Goal: Task Accomplishment & Management: Use online tool/utility

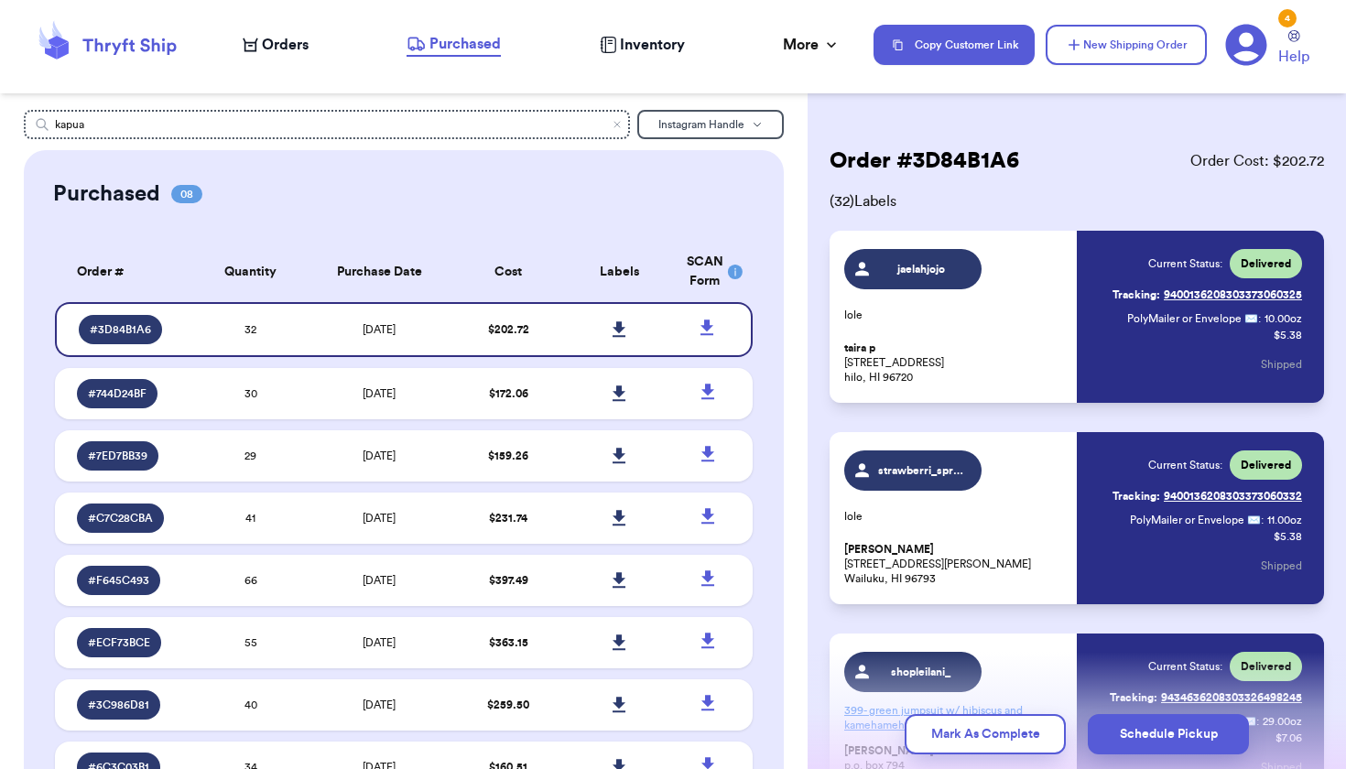
scroll to position [1449, 0]
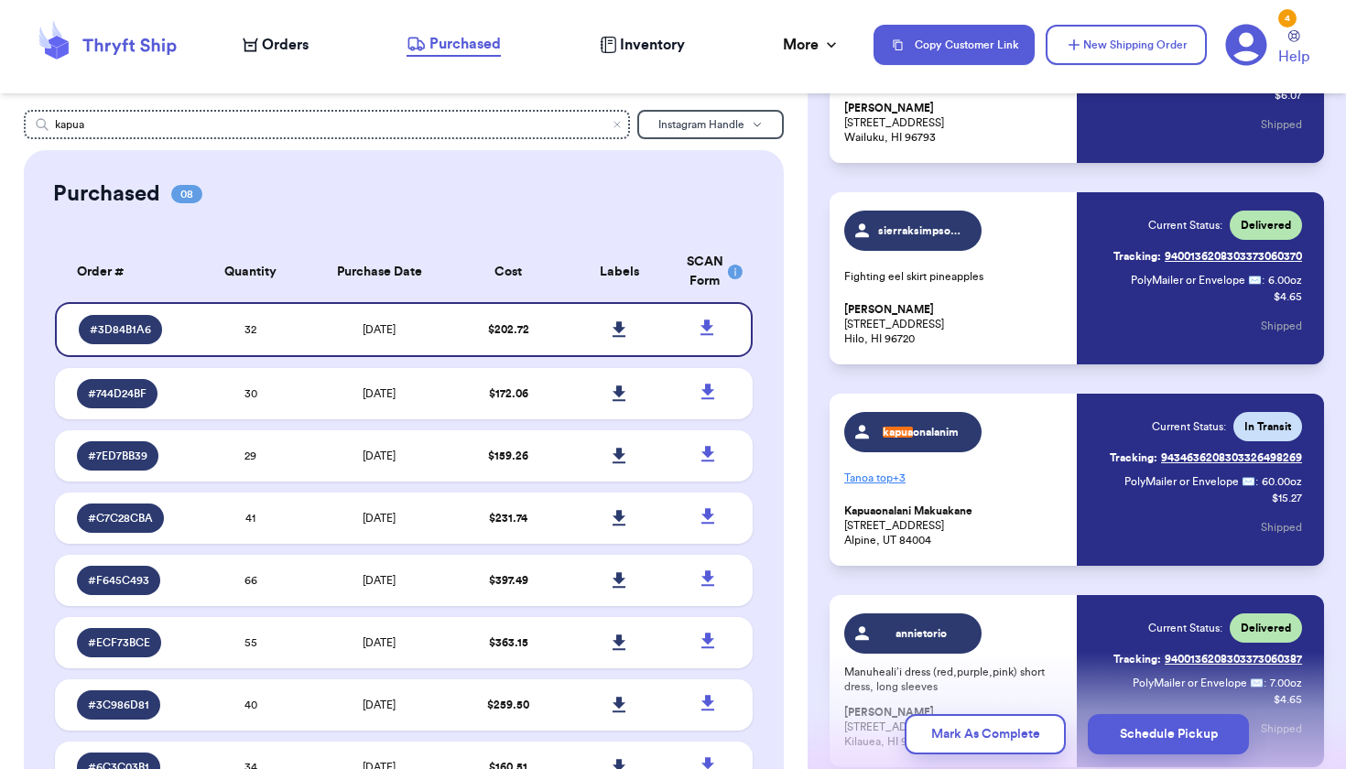
click at [288, 53] on span "Orders" at bounding box center [285, 45] width 47 height 22
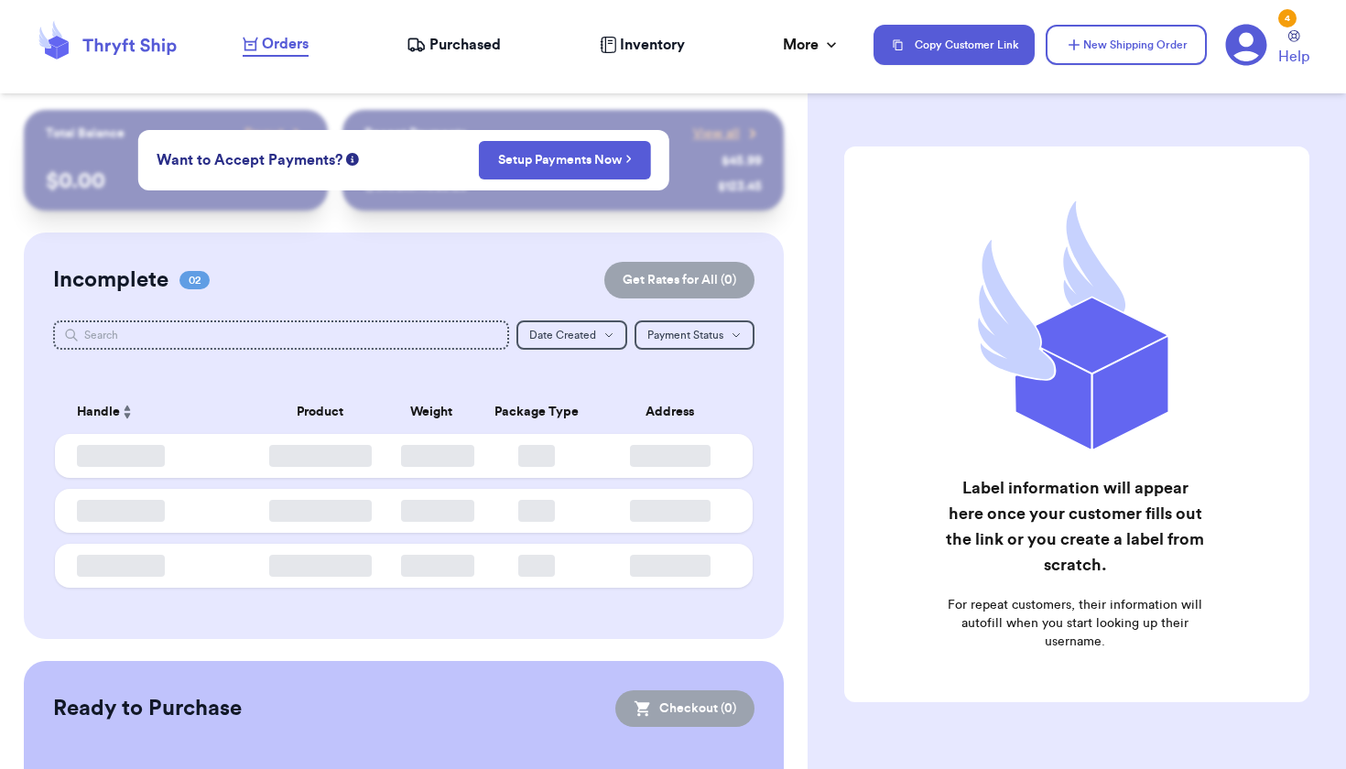
click at [288, 53] on span "Orders" at bounding box center [285, 44] width 47 height 22
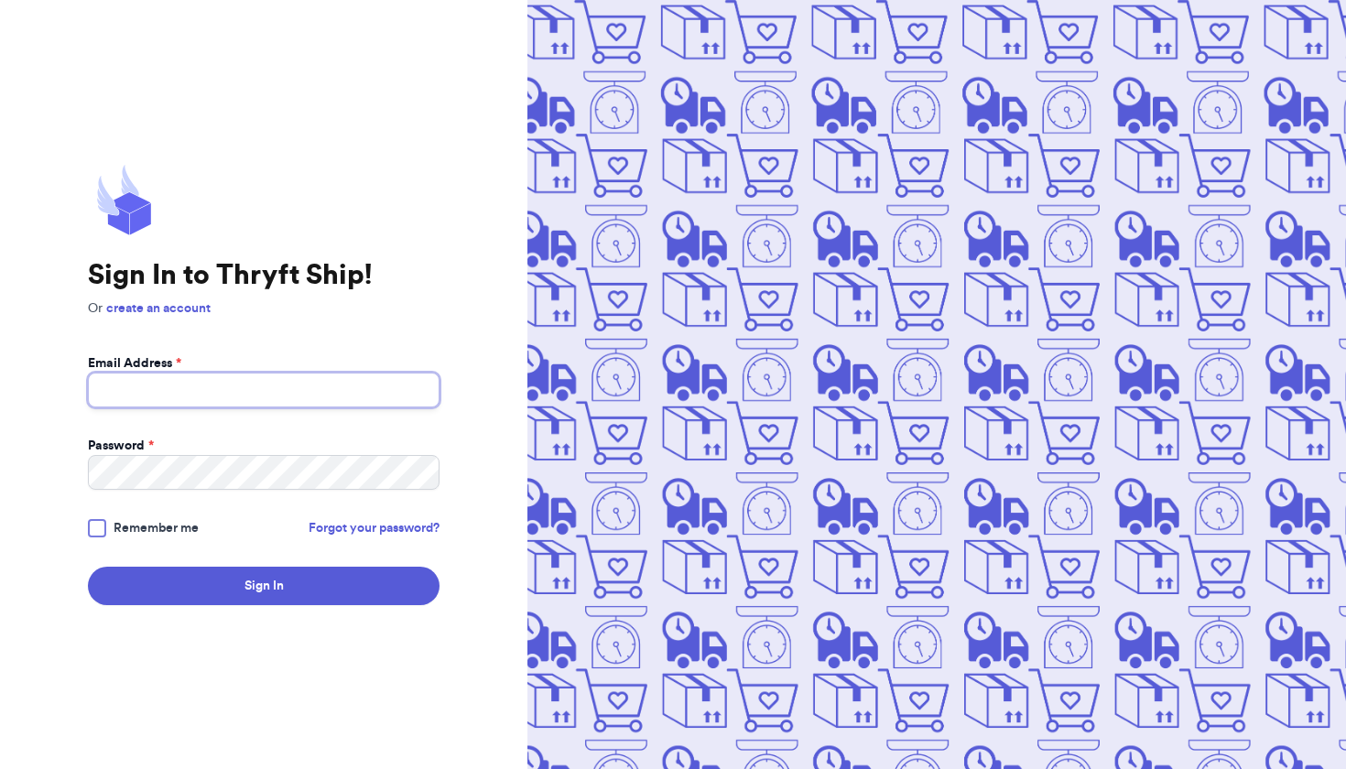
type input "[EMAIL_ADDRESS][DOMAIN_NAME]"
click at [264, 586] on button "Sign In" at bounding box center [264, 586] width 352 height 38
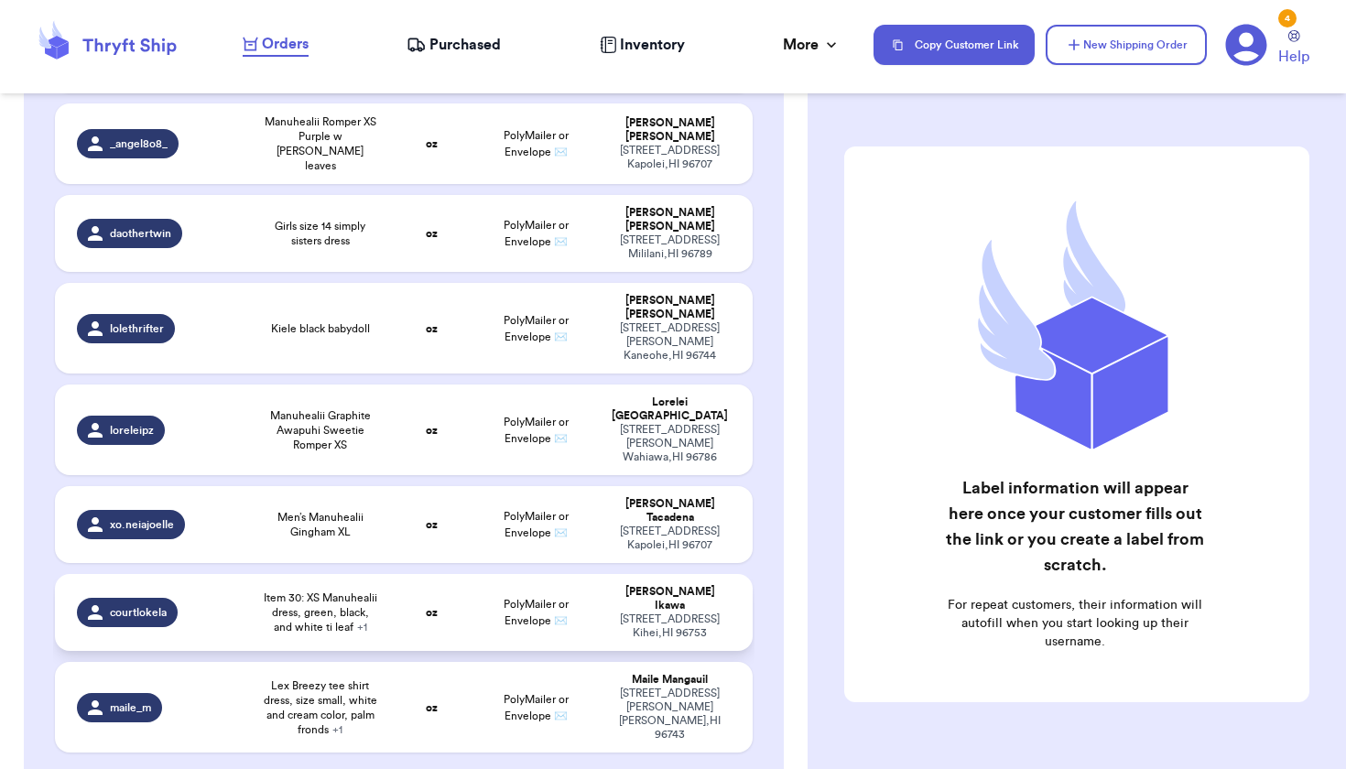
scroll to position [467, 0]
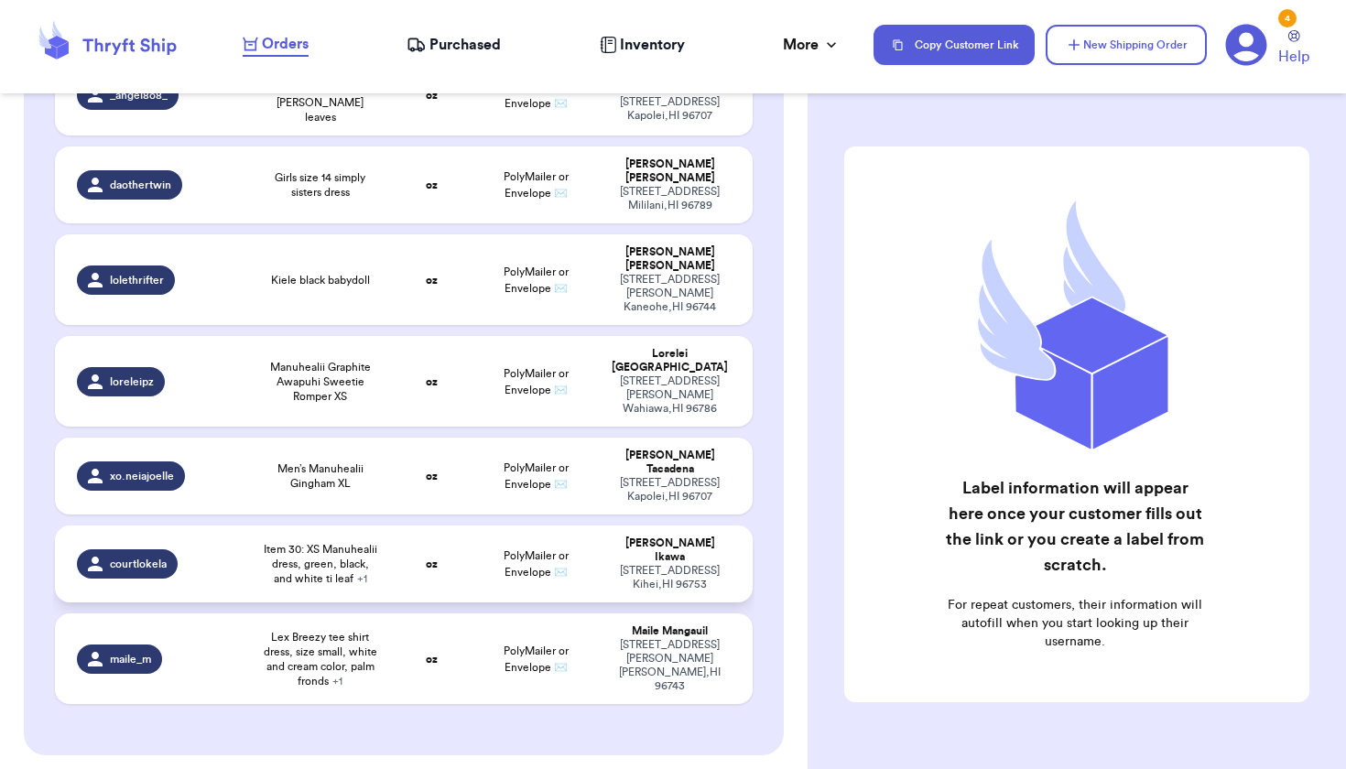
click at [269, 542] on span "Item 30: XS Manuhealii dress, green, black, and white ti leaf + 1" at bounding box center [320, 564] width 117 height 44
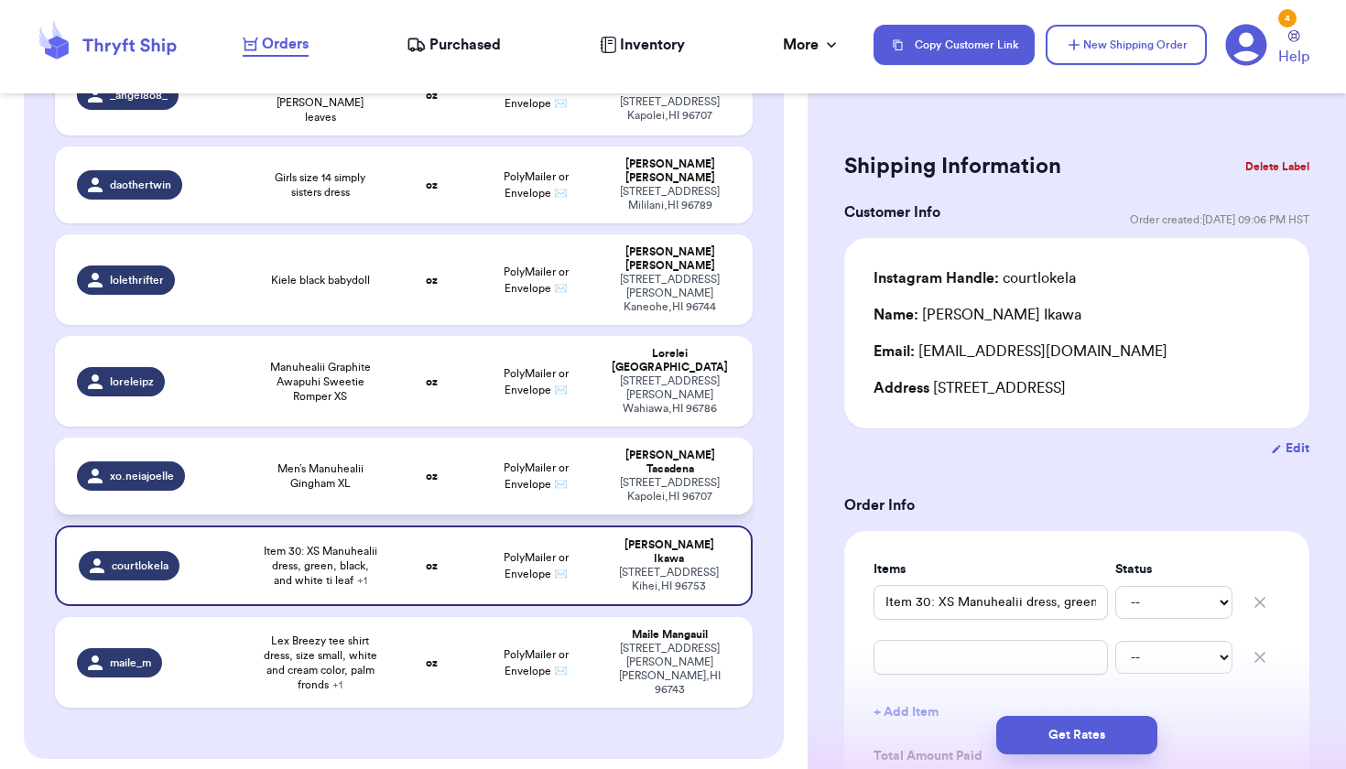
click at [322, 462] on span "Men’s Manuhealii Gingham XL" at bounding box center [320, 476] width 117 height 29
type input "Men’s Manuhealii Gingham XL"
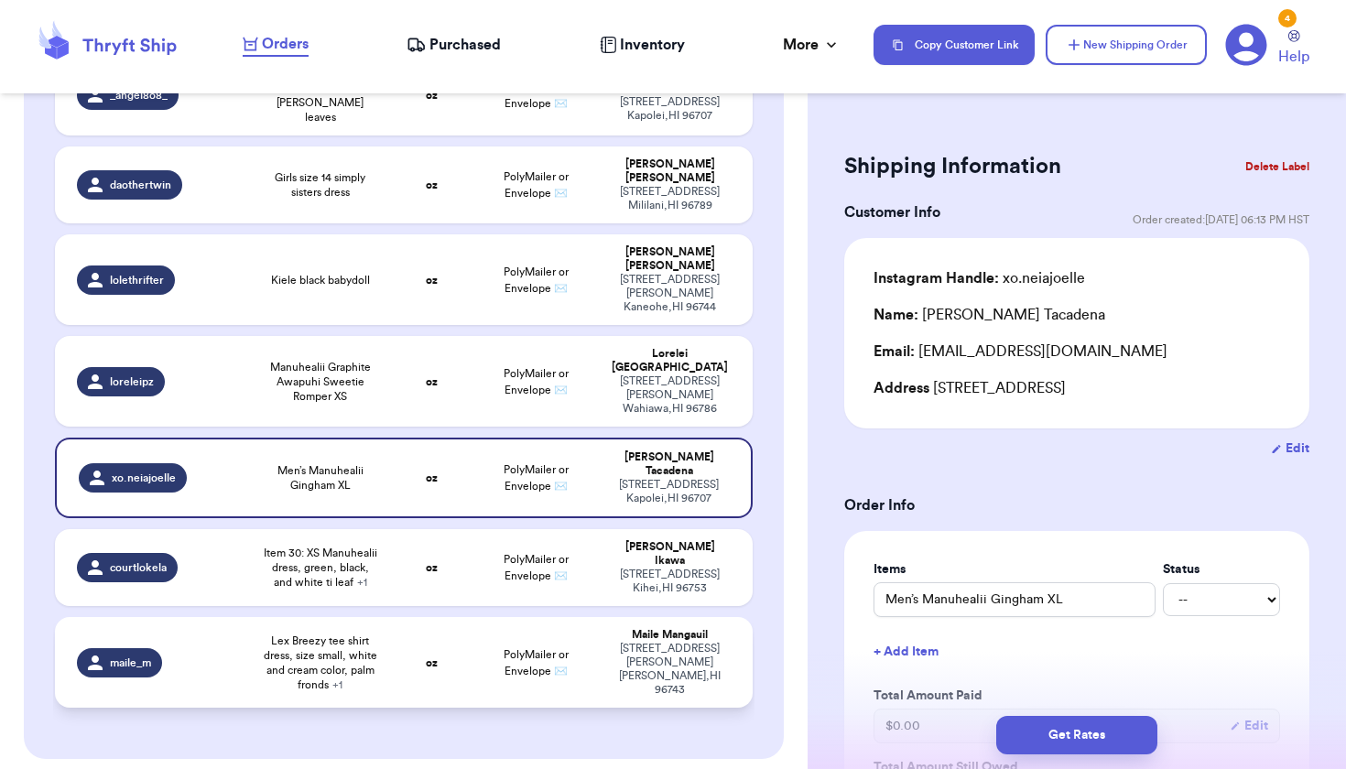
click at [224, 648] on div "maile_m" at bounding box center [158, 662] width 162 height 29
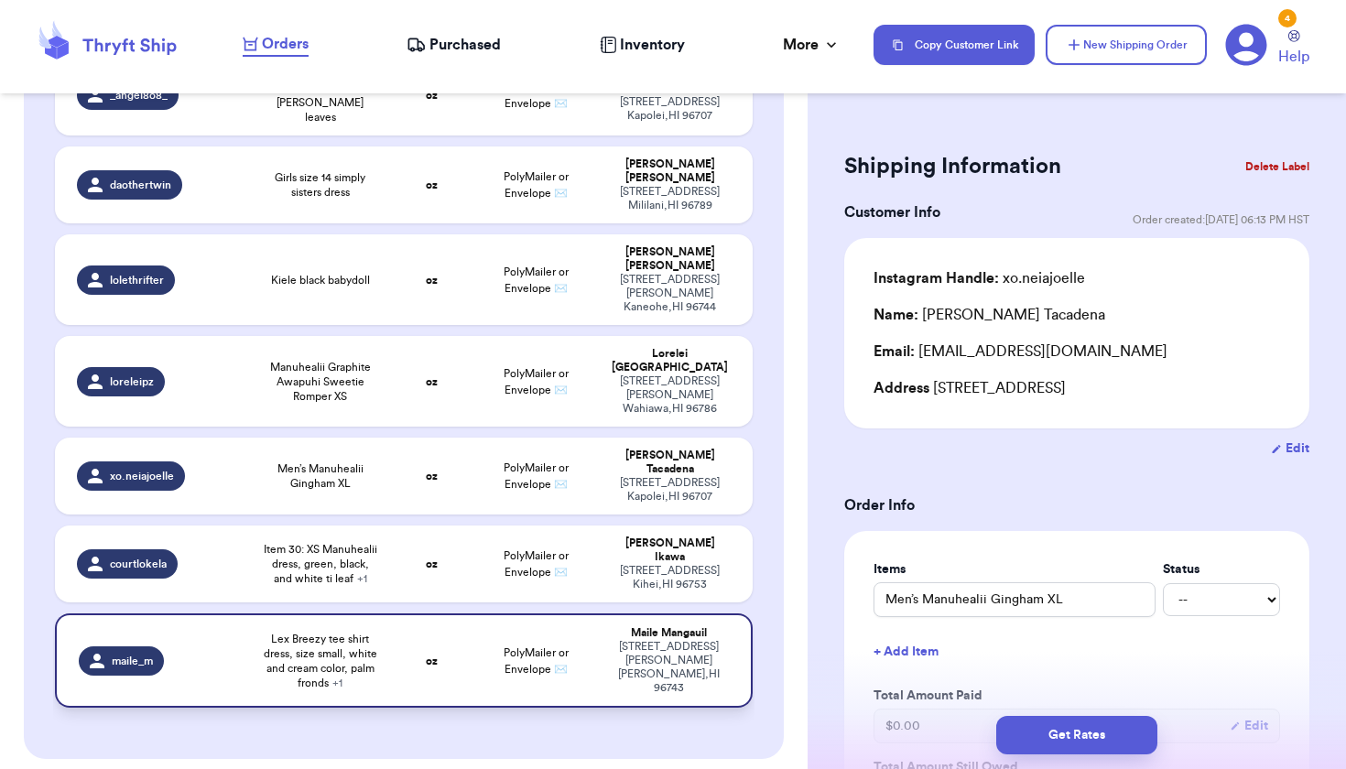
type input "Lex Breezy tee shirt dress, size small, white and cream color, palm fronds"
